Goal: Information Seeking & Learning: Learn about a topic

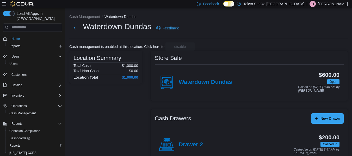
scroll to position [8, 0]
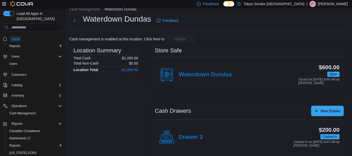
click at [19, 37] on span "Home" at bounding box center [15, 39] width 8 height 4
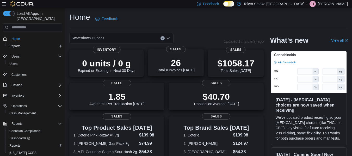
click at [179, 61] on p "26" at bounding box center [175, 63] width 37 height 10
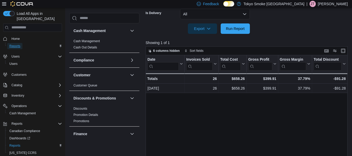
click at [16, 44] on span "Reports" at bounding box center [14, 46] width 11 height 4
click at [14, 37] on span "Home" at bounding box center [15, 39] width 8 height 4
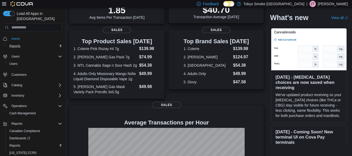
scroll to position [104, 0]
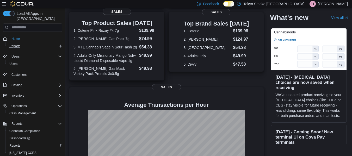
click at [98, 43] on dl "1. Coterie Pink Rozay #4 7g $139.98 2. [PERSON_NAME] Gas Pack 7g $74.99 3. MTL …" at bounding box center [116, 51] width 87 height 49
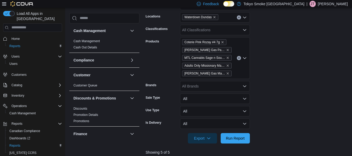
scroll to position [96, 0]
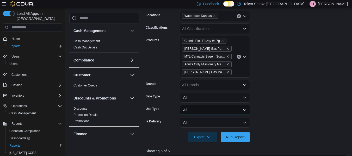
click at [199, 107] on button "All" at bounding box center [215, 110] width 70 height 10
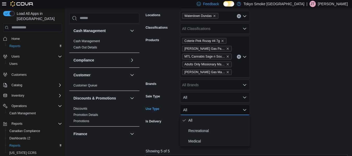
click at [200, 107] on button "All" at bounding box center [215, 110] width 70 height 10
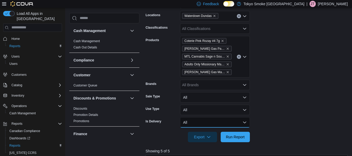
click at [201, 122] on button "All" at bounding box center [215, 122] width 70 height 10
click at [244, 55] on icon "Open list of options" at bounding box center [244, 57] width 4 height 4
click at [296, 56] on form "Date Range Today Locations Waterdown Dundas Classifications All Classifications…" at bounding box center [247, 67] width 204 height 150
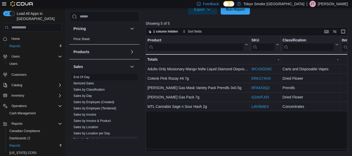
scroll to position [286, 0]
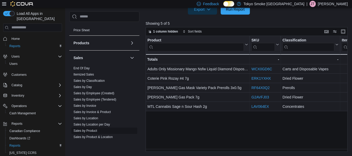
click at [86, 129] on link "Sales by Product" at bounding box center [85, 131] width 24 height 4
click at [85, 81] on link "Sales by Classification" at bounding box center [88, 81] width 31 height 4
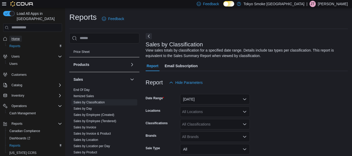
click at [13, 37] on span "Home" at bounding box center [15, 39] width 8 height 4
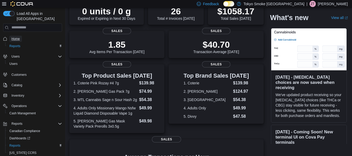
scroll to position [26, 0]
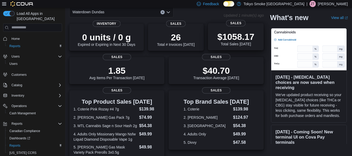
click at [243, 32] on p "$1058.17" at bounding box center [235, 36] width 37 height 10
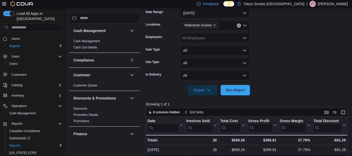
scroll to position [116, 0]
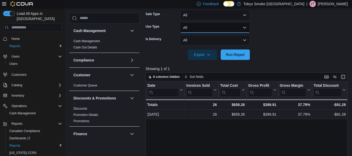
click at [243, 30] on button "All" at bounding box center [215, 27] width 70 height 10
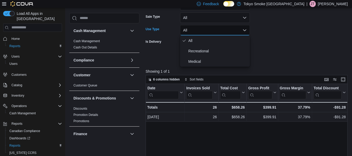
scroll to position [109, 0]
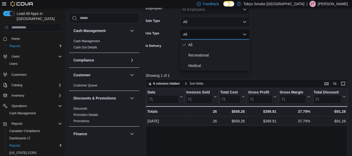
click at [271, 31] on form "Date Range Today Locations Waterdown Dundas Employees All Employees Sale Type A…" at bounding box center [247, 20] width 204 height 94
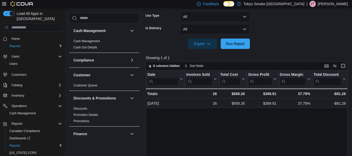
scroll to position [135, 0]
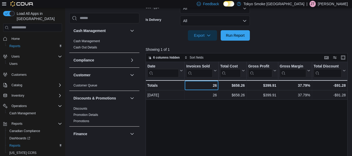
click at [217, 85] on div "26 - Invoices Sold, column 2, row 2" at bounding box center [202, 85] width 34 height 10
click at [215, 72] on icon at bounding box center [214, 70] width 4 height 3
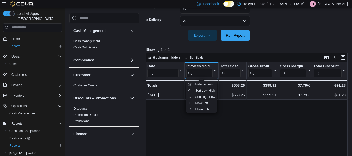
click at [215, 72] on icon at bounding box center [214, 70] width 4 height 3
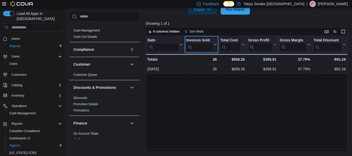
scroll to position [0, 0]
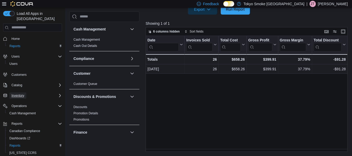
click at [22, 93] on span "Inventory" at bounding box center [17, 95] width 13 height 4
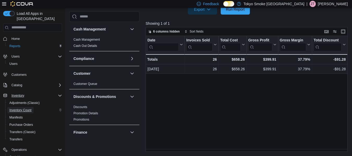
click at [23, 108] on span "Inventory Count" at bounding box center [20, 110] width 22 height 4
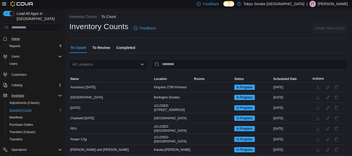
click at [22, 35] on span "Home" at bounding box center [35, 38] width 53 height 7
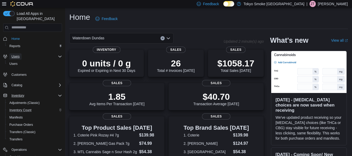
click at [17, 54] on span "Users" at bounding box center [15, 56] width 8 height 4
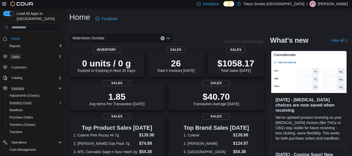
click at [17, 54] on span "Users" at bounding box center [15, 56] width 8 height 4
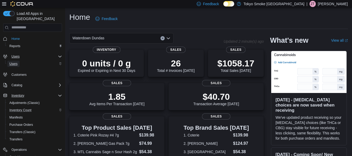
click at [14, 62] on span "Users" at bounding box center [13, 64] width 8 height 4
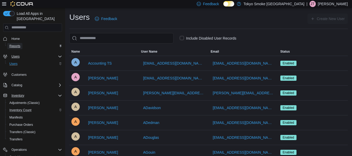
click at [14, 43] on span "Reports" at bounding box center [14, 46] width 11 height 6
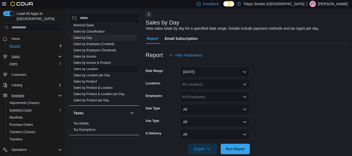
scroll to position [30, 0]
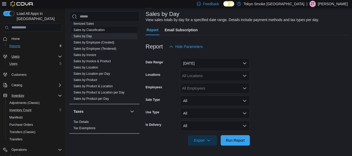
click at [94, 30] on link "Sales by Classification" at bounding box center [88, 30] width 31 height 4
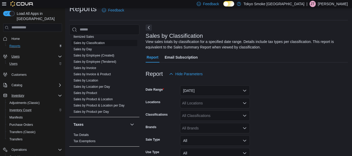
scroll to position [17, 0]
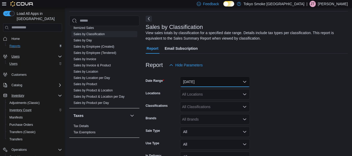
click at [243, 78] on button "Yesterday" at bounding box center [215, 82] width 70 height 10
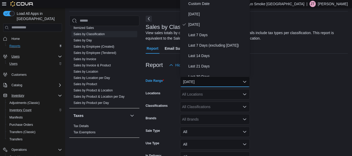
scroll to position [16, 0]
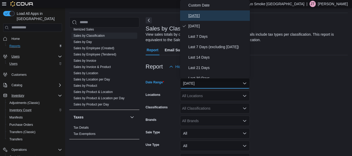
click at [200, 15] on span "[DATE]" at bounding box center [217, 15] width 59 height 6
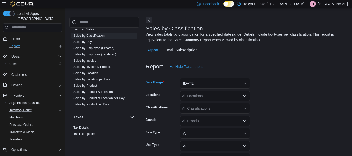
click at [238, 98] on div "All Locations" at bounding box center [215, 96] width 70 height 10
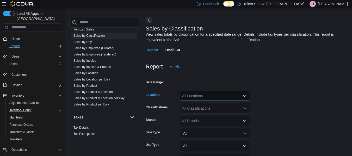
scroll to position [130, 0]
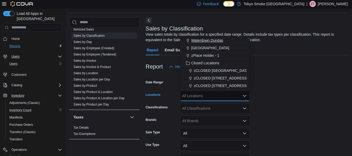
click at [208, 42] on span "Waterdown Dundas" at bounding box center [207, 40] width 32 height 5
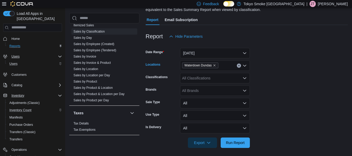
scroll to position [48, 0]
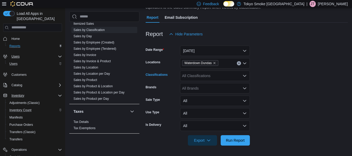
click at [241, 77] on div "All Classifications" at bounding box center [215, 76] width 70 height 10
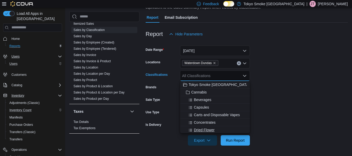
click at [201, 129] on span "Dried Flower" at bounding box center [204, 129] width 21 height 5
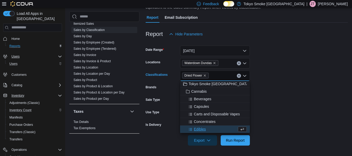
click at [283, 110] on form "Date Range Today Locations Waterdown Dundas Classifications Dried Flower Combo …" at bounding box center [246, 92] width 202 height 106
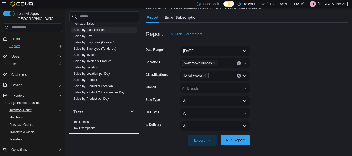
click at [241, 137] on span "Run Report" at bounding box center [235, 140] width 23 height 10
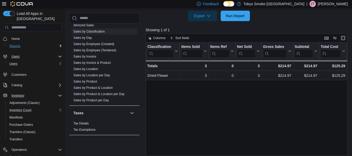
scroll to position [179, 0]
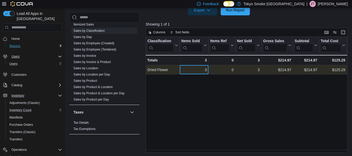
click at [201, 72] on div "3" at bounding box center [194, 70] width 26 height 6
click at [202, 72] on div "3" at bounding box center [194, 70] width 26 height 6
click at [216, 68] on div "0" at bounding box center [221, 70] width 23 height 6
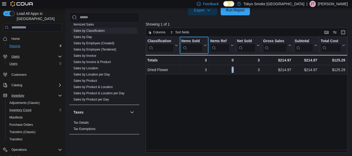
click at [203, 45] on icon at bounding box center [204, 45] width 4 height 3
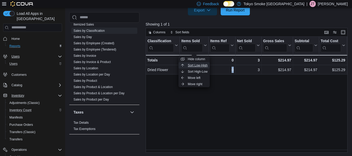
click at [204, 65] on span "Sort Low-High" at bounding box center [198, 65] width 20 height 4
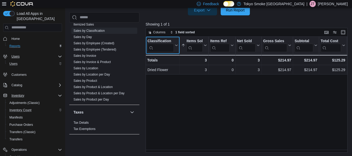
click at [166, 49] on input "search" at bounding box center [160, 48] width 26 height 8
click at [175, 45] on icon at bounding box center [176, 45] width 2 height 1
click at [176, 45] on icon at bounding box center [176, 45] width 4 height 3
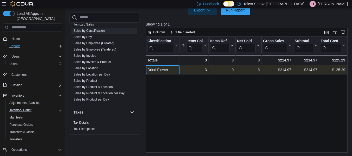
click at [169, 71] on div "Dried Flower" at bounding box center [162, 70] width 30 height 6
click at [170, 71] on div "Dried Flower" at bounding box center [162, 70] width 30 height 6
click at [310, 68] on div "$214.97" at bounding box center [305, 70] width 23 height 6
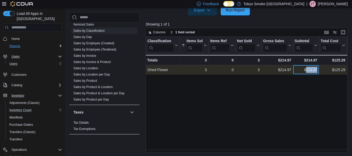
click at [311, 68] on div "$214.97" at bounding box center [305, 70] width 23 height 6
click at [289, 69] on div "$214.97" at bounding box center [277, 70] width 28 height 6
click at [332, 70] on div "$125.29" at bounding box center [332, 70] width 24 height 6
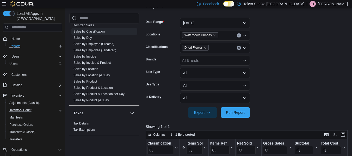
scroll to position [75, 0]
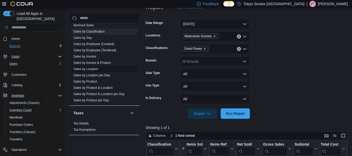
click at [88, 80] on link "Sales by Product" at bounding box center [85, 82] width 24 height 4
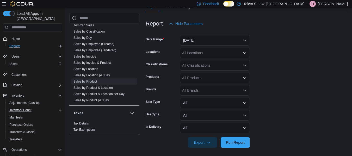
scroll to position [61, 0]
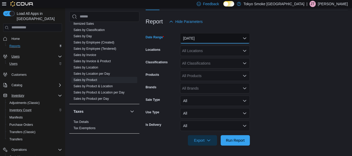
click at [232, 43] on button "Yesterday" at bounding box center [215, 38] width 70 height 10
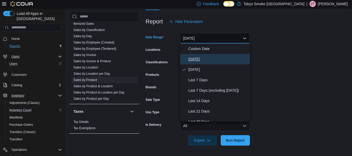
click at [209, 59] on span "[DATE]" at bounding box center [217, 59] width 59 height 6
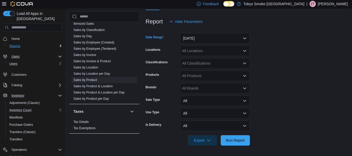
click at [212, 51] on div "All Locations" at bounding box center [215, 51] width 70 height 10
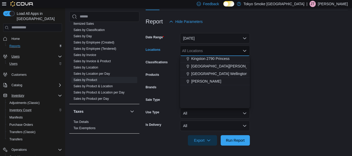
scroll to position [130, 0]
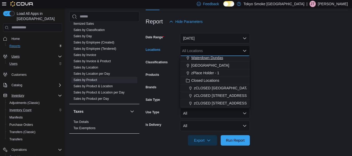
click at [214, 58] on span "Waterdown Dundas" at bounding box center [207, 57] width 32 height 5
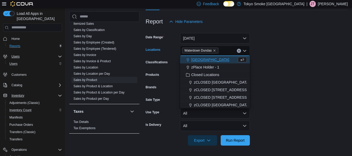
click at [309, 68] on form "Date Range Today Locations Waterdown Dundas Combo box. Selected. Waterdown Dund…" at bounding box center [246, 86] width 202 height 119
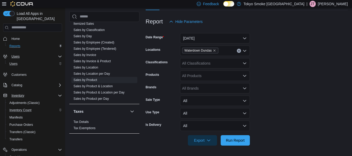
click at [226, 64] on div "All Classifications" at bounding box center [215, 63] width 70 height 10
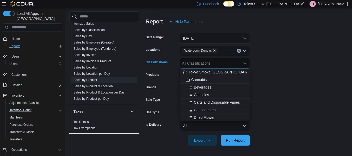
click at [217, 115] on button "Dried Flower" at bounding box center [215, 118] width 70 height 8
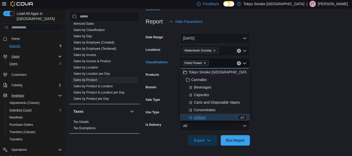
scroll to position [1, 0]
click at [275, 90] on form "Date Range Today Locations Waterdown Dundas Classifications Dried Flower Combo …" at bounding box center [246, 86] width 202 height 119
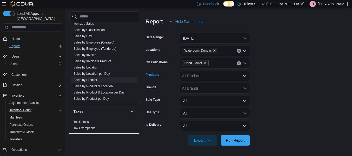
click at [243, 74] on icon "Open list of options" at bounding box center [244, 76] width 4 height 4
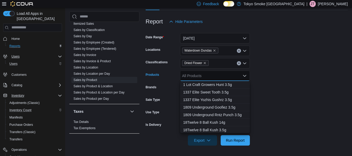
click at [296, 71] on form "Date Range Today Locations Waterdown Dundas Classifications Dried Flower Produc…" at bounding box center [246, 86] width 202 height 119
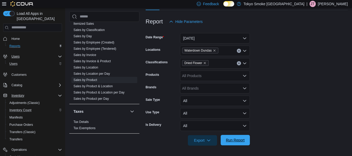
click at [242, 140] on span "Run Report" at bounding box center [235, 139] width 19 height 5
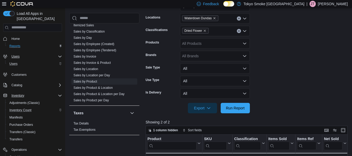
scroll to position [165, 0]
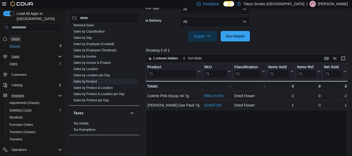
click at [18, 37] on span "Home" at bounding box center [15, 39] width 8 height 4
